Goal: Task Accomplishment & Management: Use online tool/utility

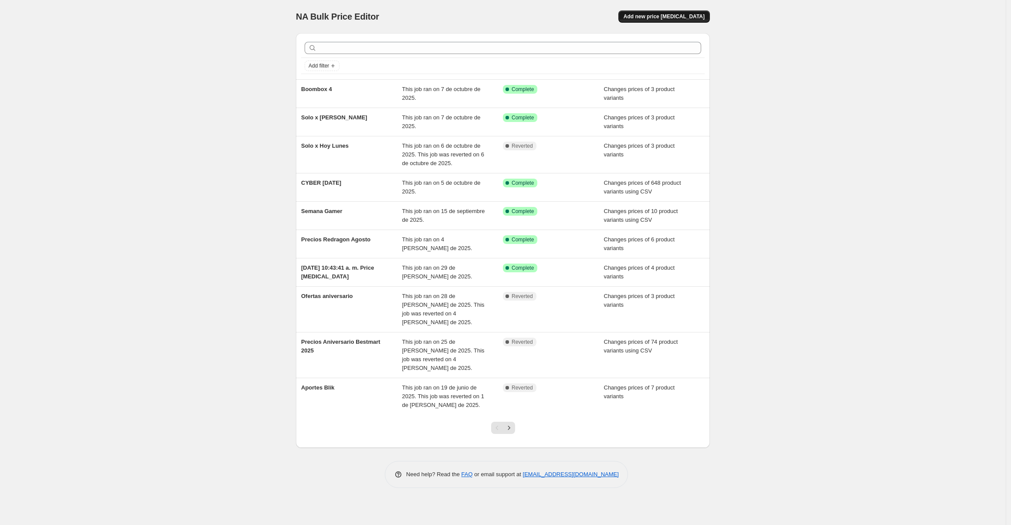
click at [648, 18] on span "Add new price [MEDICAL_DATA]" at bounding box center [664, 16] width 81 height 7
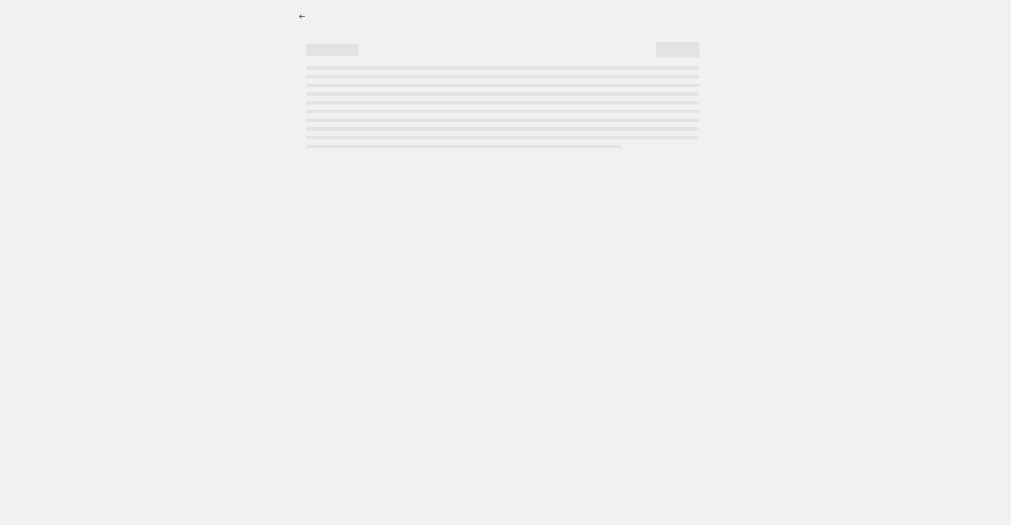
select select "percentage"
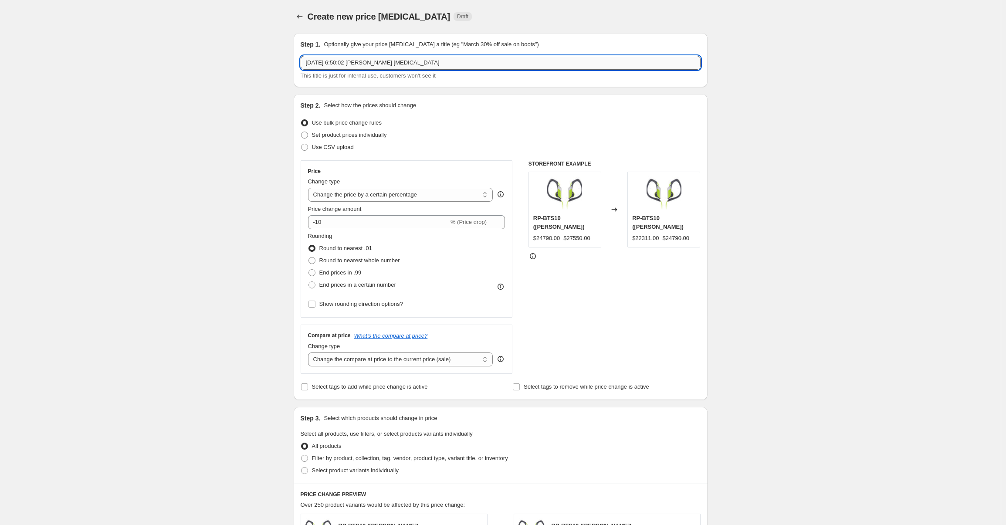
click at [338, 60] on input "7 oct 2025, 6:50:02 p.m. Price change job" at bounding box center [501, 63] width 400 height 14
type input "Solo x Hoy Miercoles"
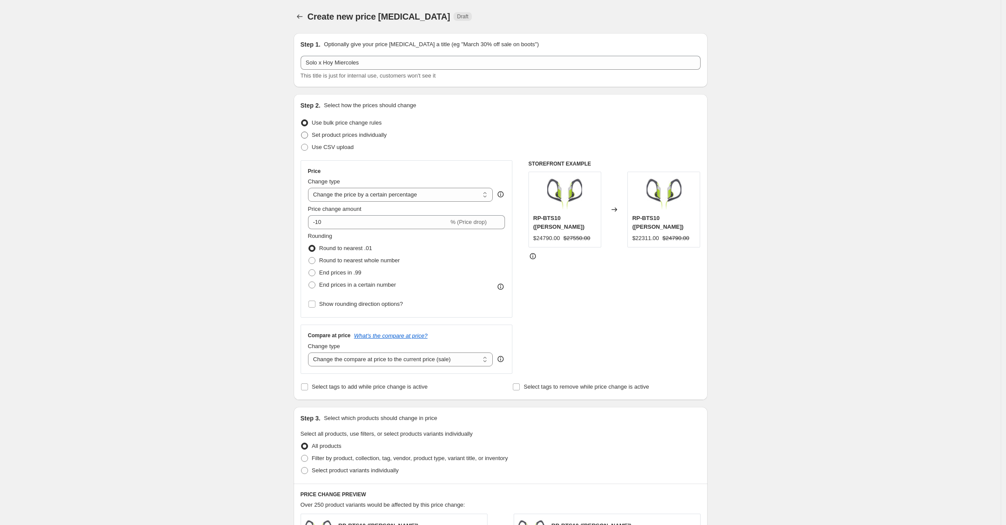
click at [340, 136] on span "Set product prices individually" at bounding box center [349, 135] width 75 height 7
click at [302, 132] on input "Set product prices individually" at bounding box center [301, 132] width 0 height 0
radio input "true"
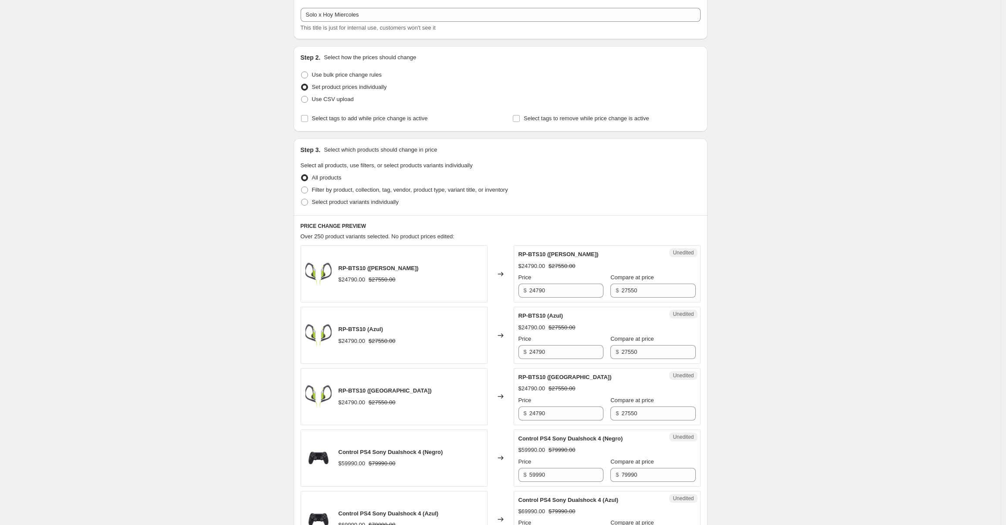
scroll to position [72, 0]
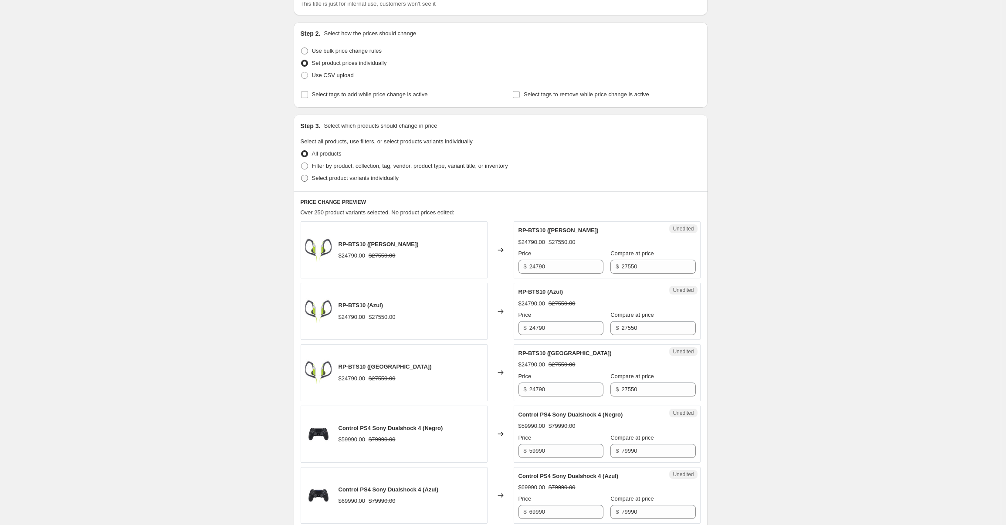
click at [331, 179] on span "Select product variants individually" at bounding box center [355, 178] width 87 height 7
click at [302, 175] on input "Select product variants individually" at bounding box center [301, 175] width 0 height 0
radio input "true"
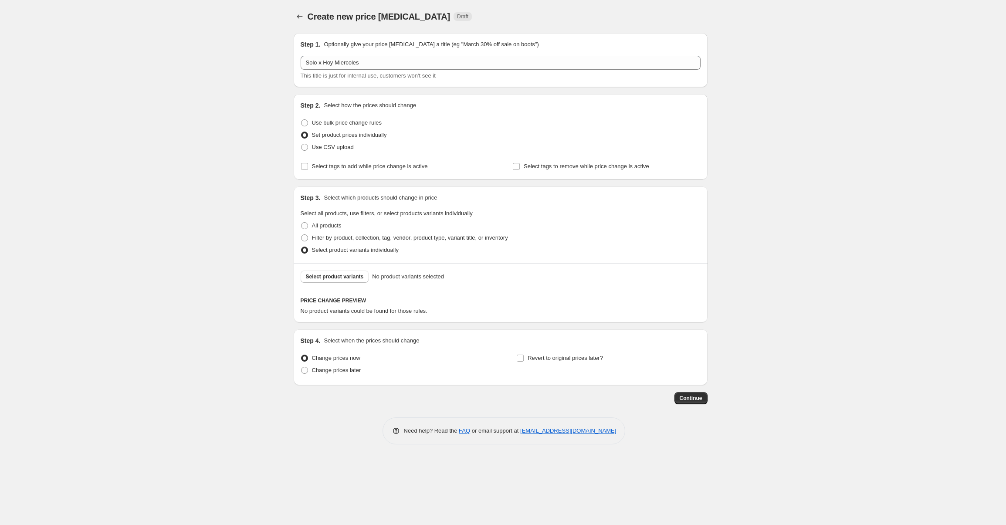
scroll to position [0, 0]
click at [338, 275] on span "Select product variants" at bounding box center [337, 276] width 58 height 7
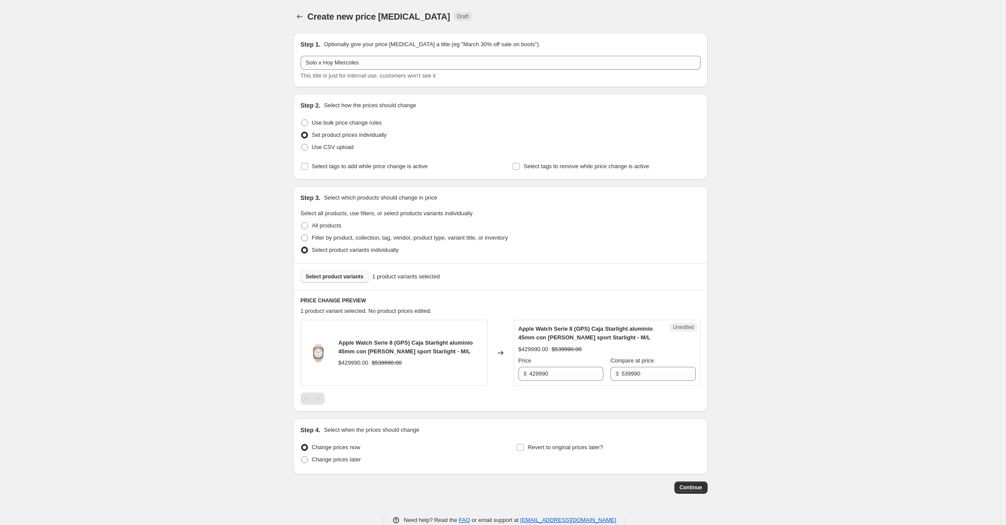
click at [568, 387] on div "Apple Watch Serie 8 (GPS) Caja Starlight aluminio 45mm con correa sport Starlig…" at bounding box center [501, 362] width 400 height 85
click at [564, 377] on input "429990" at bounding box center [567, 374] width 74 height 14
type input "399990"
click at [471, 408] on div "PRICE CHANGE PREVIEW 1 product variant selected. 1 product price edited: Apple …" at bounding box center [501, 351] width 414 height 122
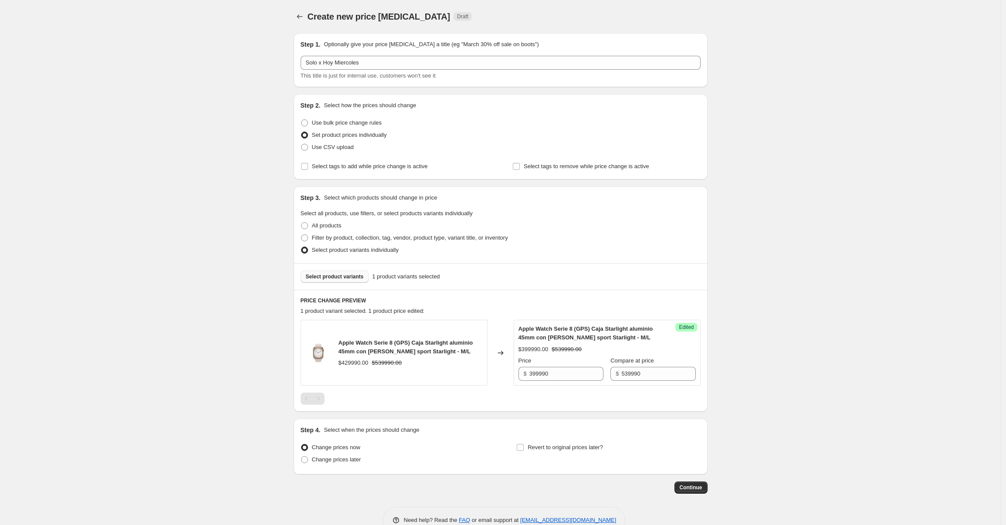
click at [333, 276] on span "Select product variants" at bounding box center [335, 276] width 58 height 7
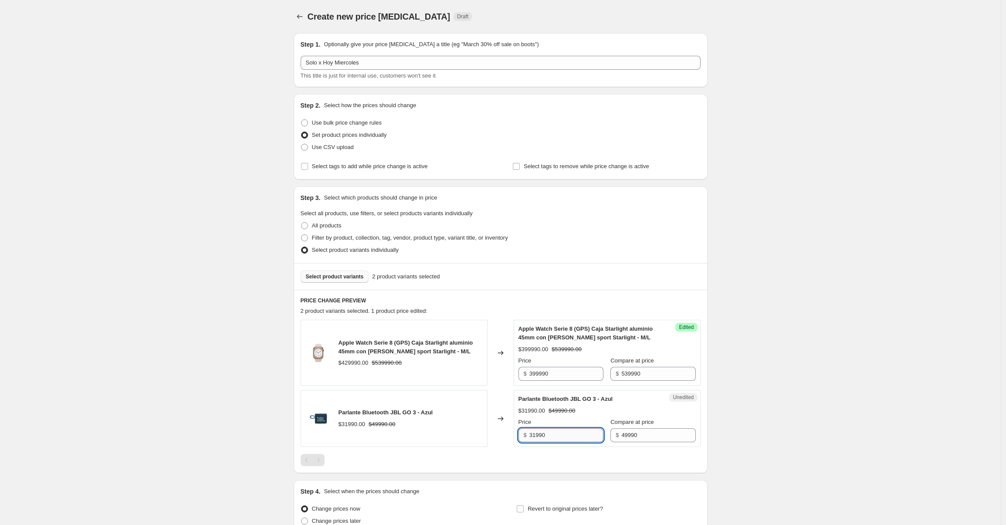
click at [561, 439] on input "31990" at bounding box center [567, 435] width 74 height 14
type input "29990"
click at [514, 459] on div at bounding box center [501, 460] width 400 height 12
click at [337, 275] on span "Select product variants" at bounding box center [335, 276] width 58 height 7
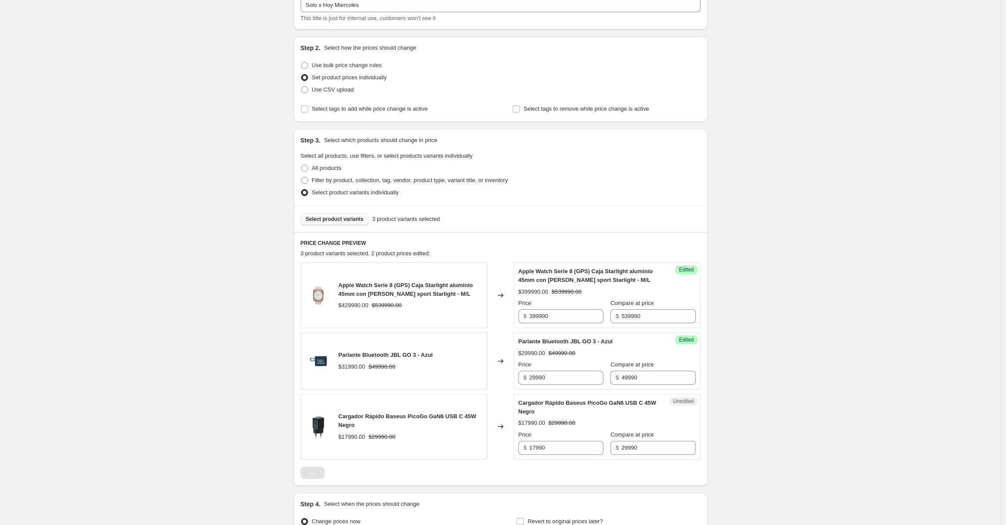
scroll to position [78, 0]
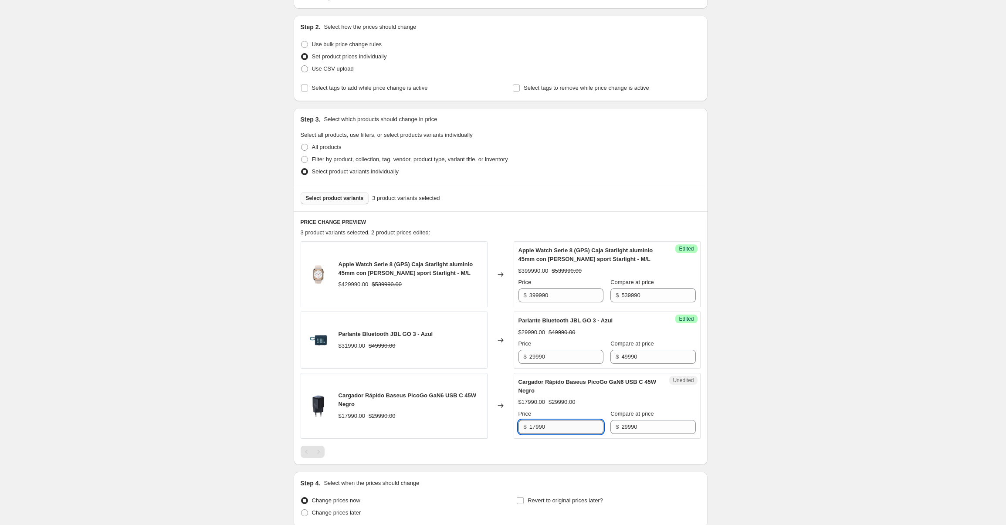
click at [556, 427] on input "17990" at bounding box center [567, 427] width 74 height 14
type input "14990"
click at [498, 447] on div at bounding box center [501, 452] width 400 height 12
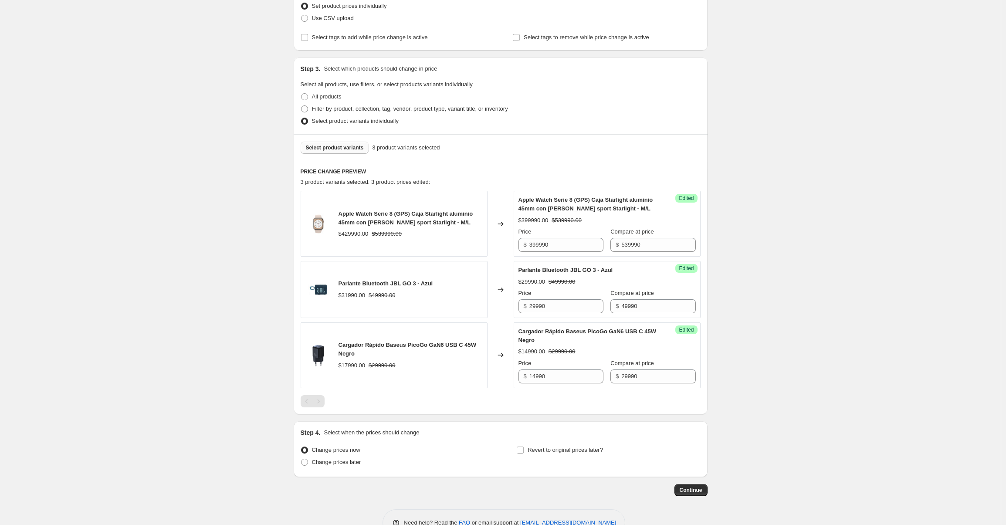
scroll to position [153, 0]
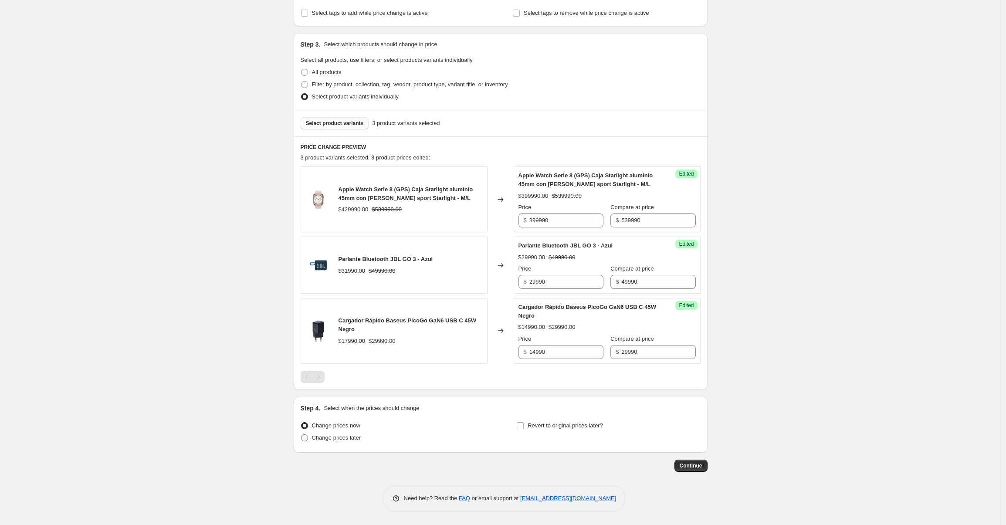
click at [327, 440] on span "Change prices later" at bounding box center [336, 438] width 49 height 7
click at [302, 435] on input "Change prices later" at bounding box center [301, 435] width 0 height 0
radio input "true"
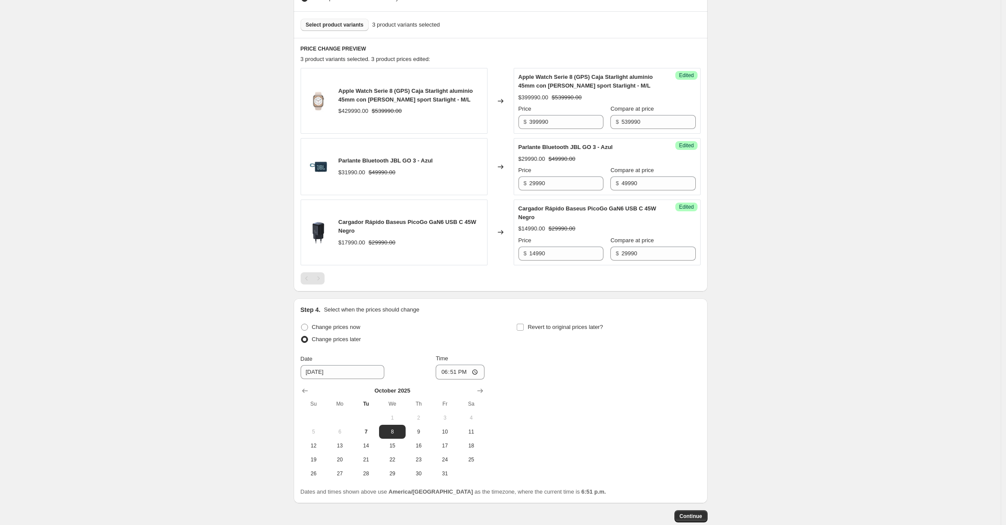
scroll to position [302, 0]
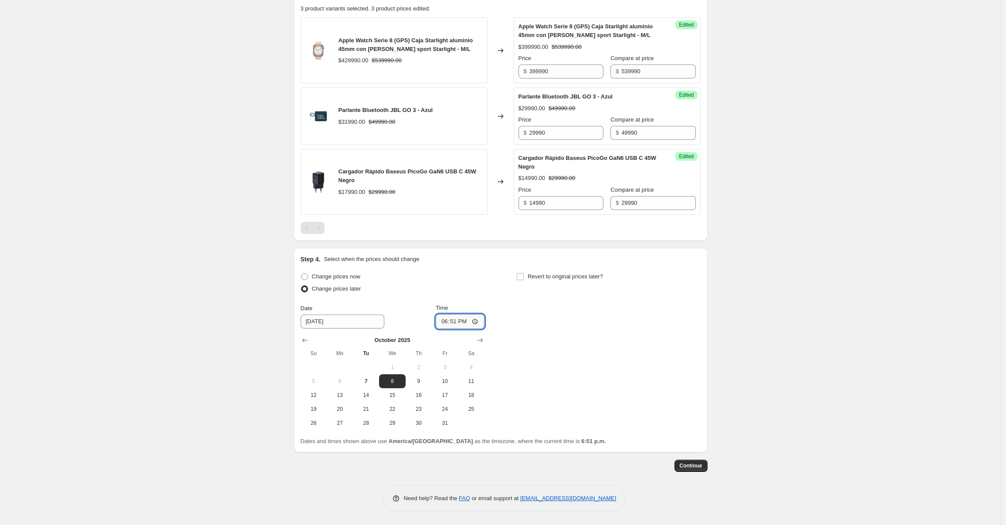
click at [465, 322] on input "18:51" at bounding box center [460, 321] width 49 height 15
type input "06:51"
click at [442, 322] on input "06:51" at bounding box center [460, 321] width 49 height 15
click at [452, 321] on input "00:51" at bounding box center [460, 321] width 49 height 15
type input "00:01"
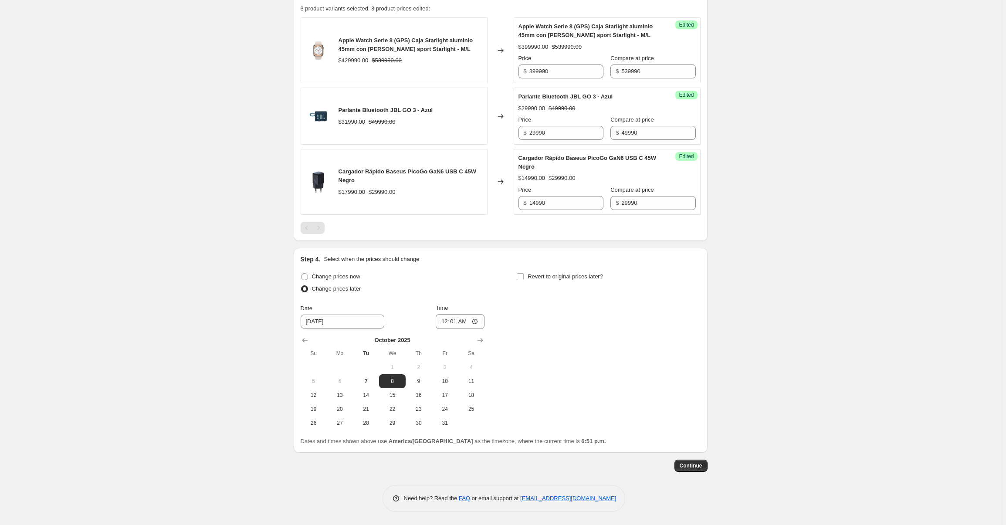
click at [612, 308] on div "Change prices now Change prices later Date 10/8/2025 Time 00:01 October 2025 Su…" at bounding box center [501, 351] width 400 height 160
click at [543, 275] on span "Revert to original prices later?" at bounding box center [565, 276] width 75 height 7
click at [524, 275] on input "Revert to original prices later?" at bounding box center [520, 276] width 7 height 7
checkbox input "true"
click at [608, 396] on span "15" at bounding box center [608, 395] width 19 height 7
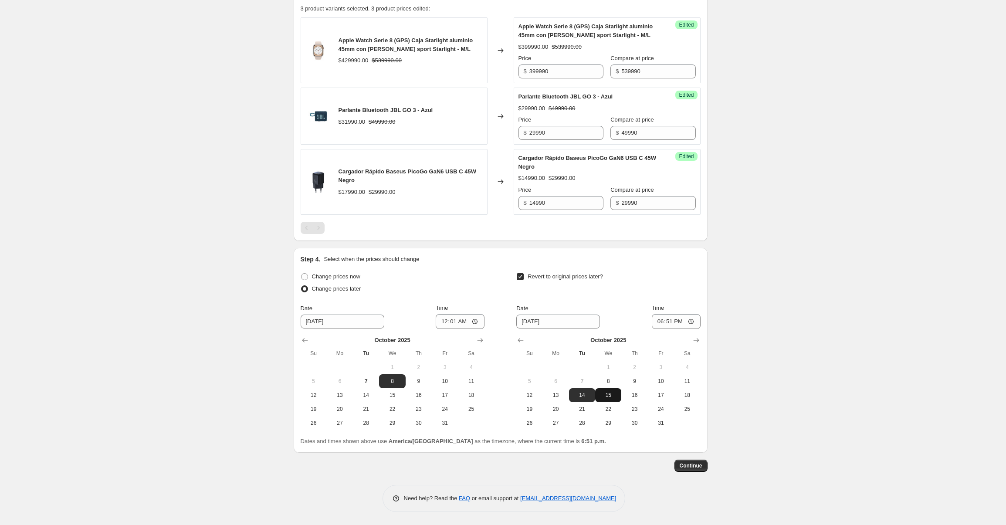
type input "10/15/2025"
click at [654, 321] on input "18:51" at bounding box center [676, 321] width 49 height 15
type input "23:59"
click at [692, 278] on div "Revert to original prices later?" at bounding box center [608, 284] width 184 height 26
click at [686, 471] on div "Step 1. Optionally give your price change job a title (eg "March 30% off sale o…" at bounding box center [501, 118] width 414 height 788
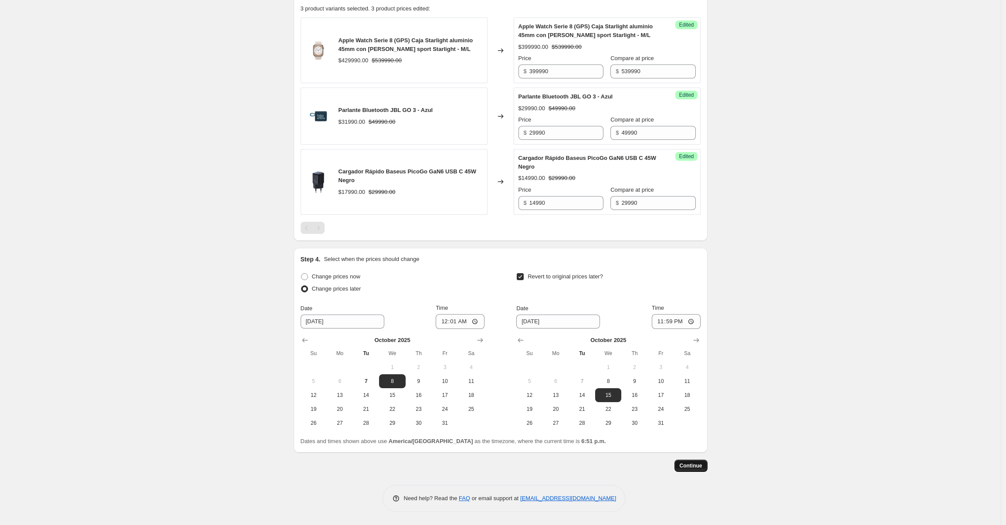
click at [690, 467] on span "Continue" at bounding box center [691, 465] width 23 height 7
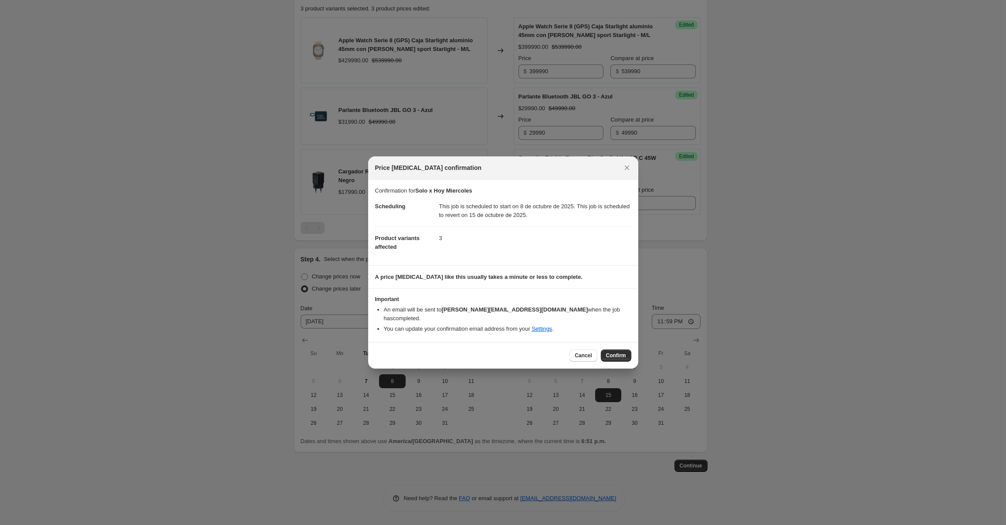
click at [607, 352] on span "Confirm" at bounding box center [616, 355] width 20 height 7
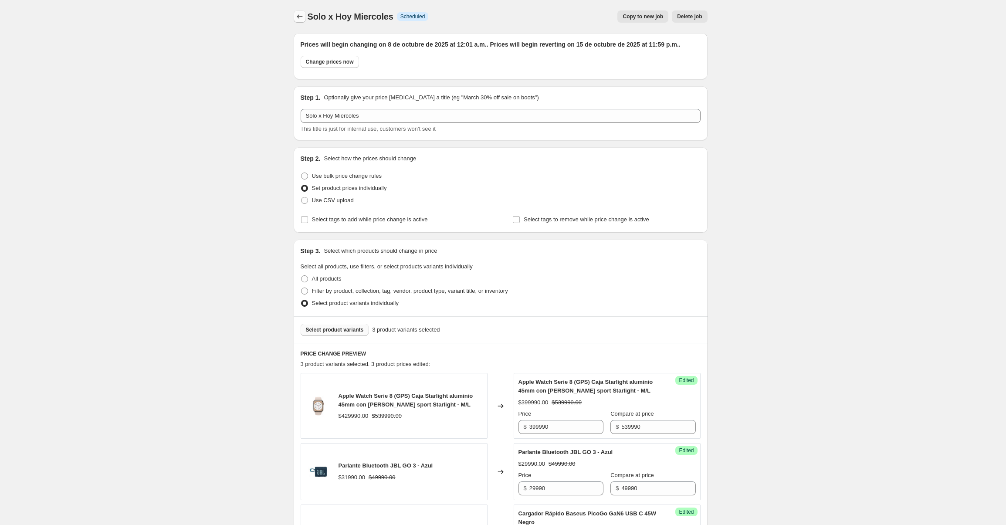
click at [306, 17] on button "Price change jobs" at bounding box center [300, 16] width 12 height 12
